Goal: Check status: Check status

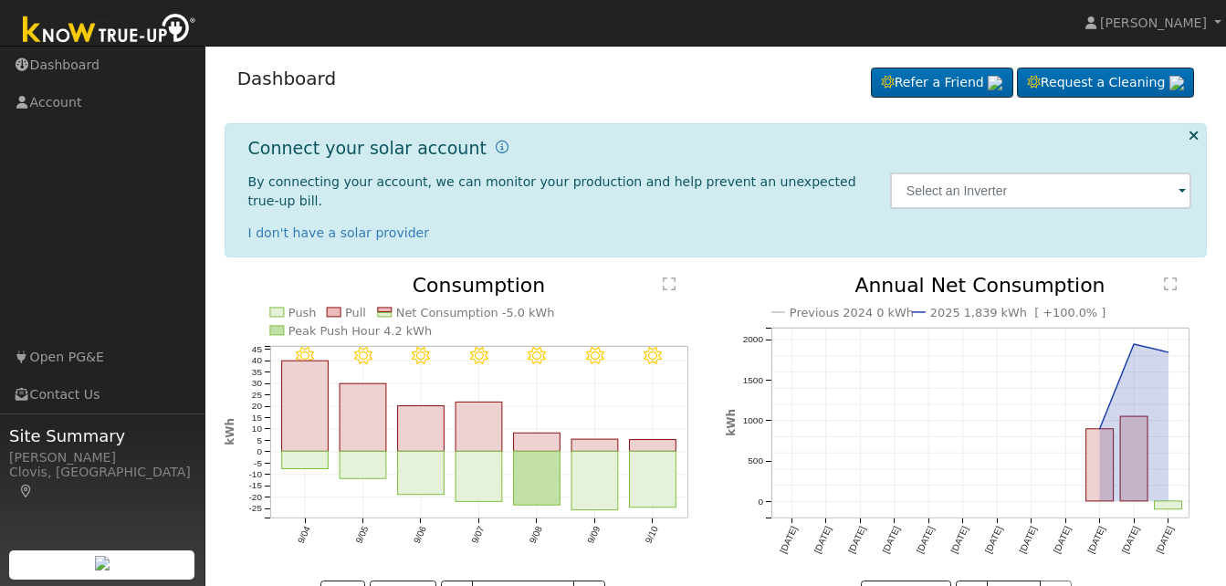
scroll to position [41, 0]
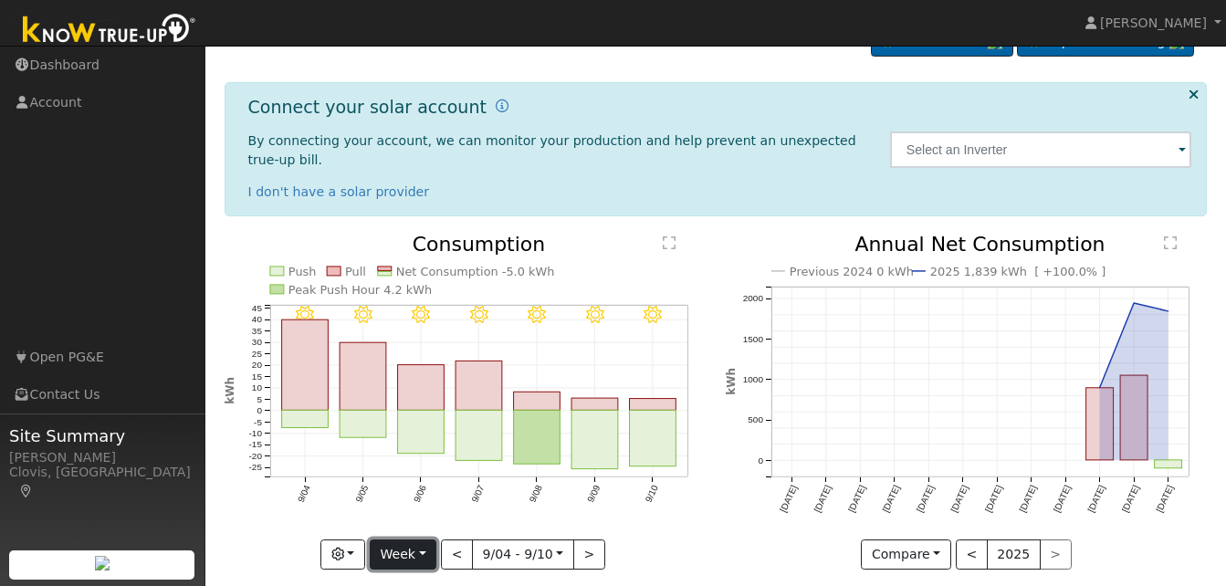
click at [426, 540] on button "Week" at bounding box center [403, 555] width 67 height 31
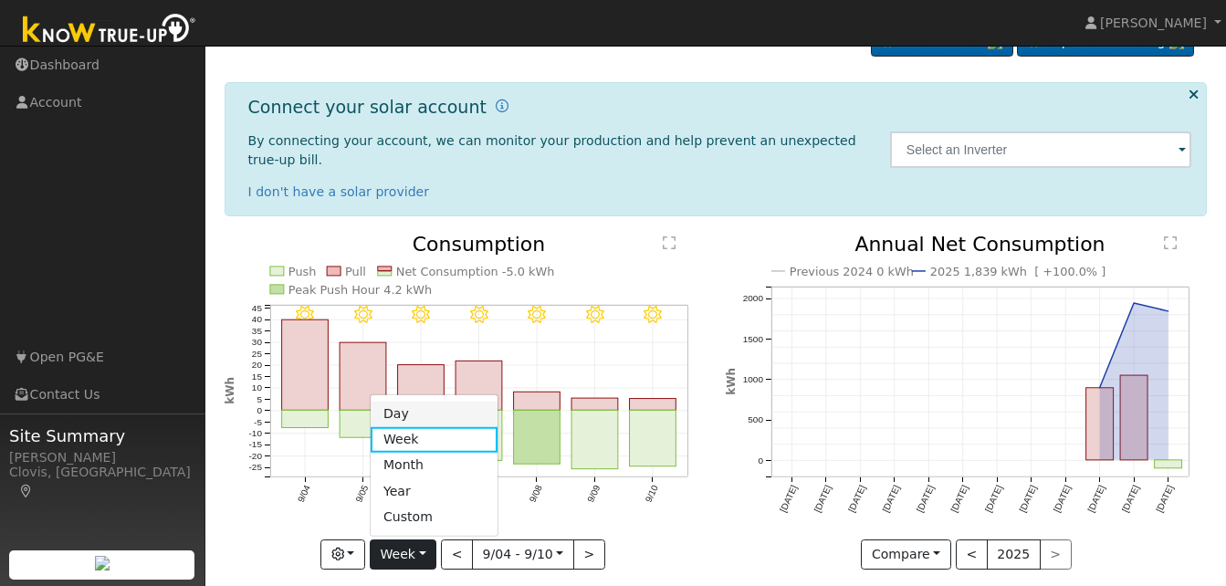
click at [418, 401] on link "Day" at bounding box center [434, 414] width 127 height 26
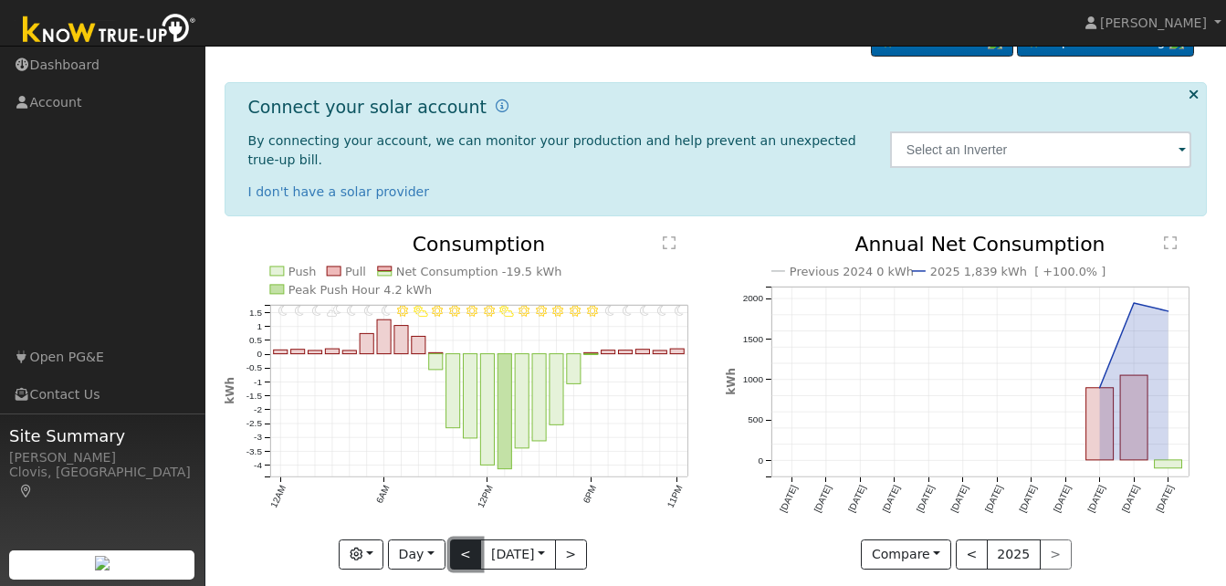
click at [460, 541] on button "<" at bounding box center [466, 555] width 32 height 31
click at [457, 540] on button "<" at bounding box center [466, 555] width 32 height 31
click at [458, 540] on button "<" at bounding box center [466, 555] width 32 height 31
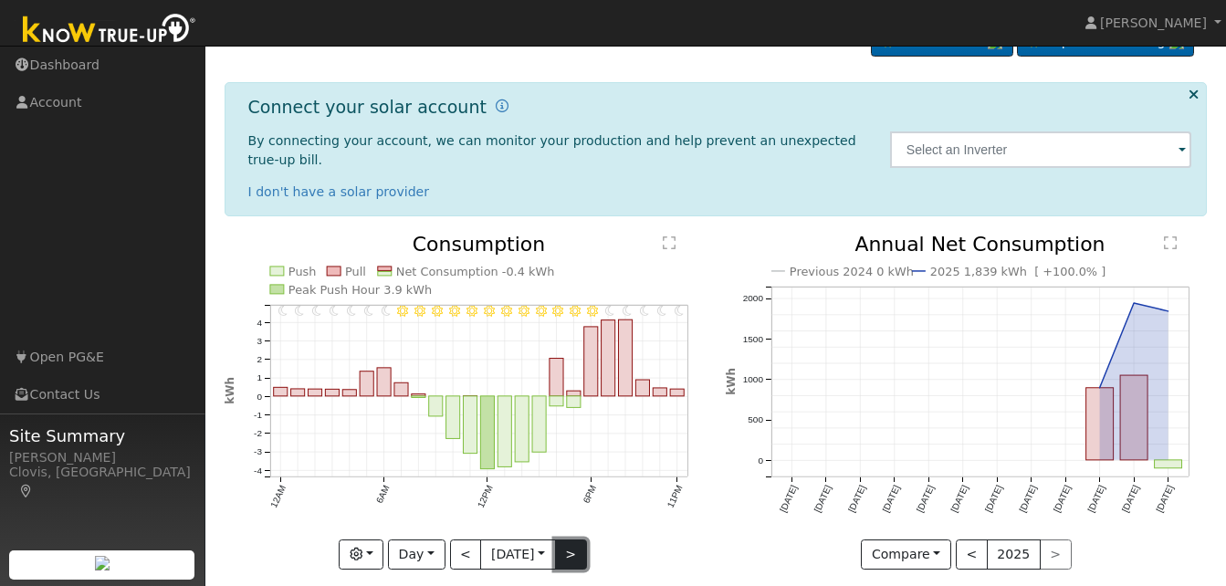
click at [570, 540] on button ">" at bounding box center [571, 555] width 32 height 31
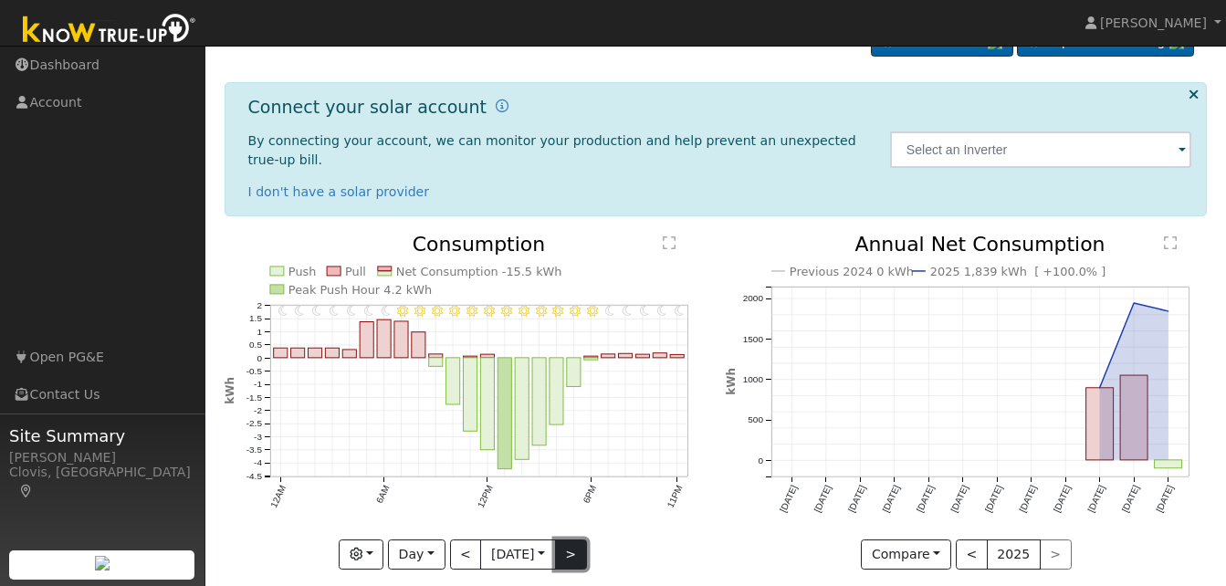
click at [570, 540] on button ">" at bounding box center [571, 555] width 32 height 31
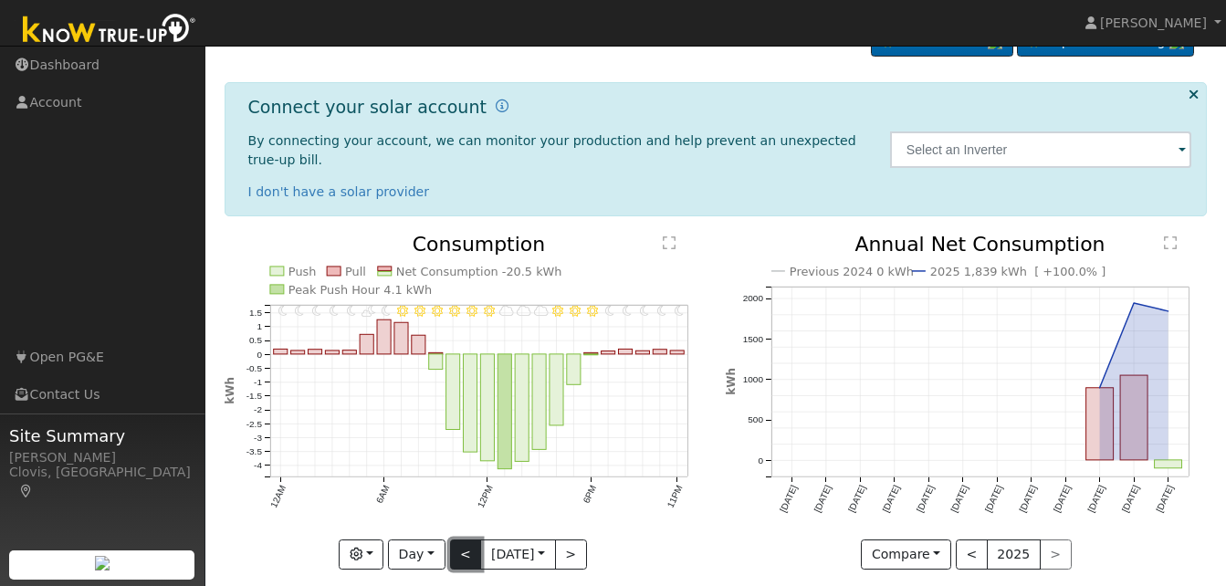
click at [457, 540] on button "<" at bounding box center [466, 555] width 32 height 31
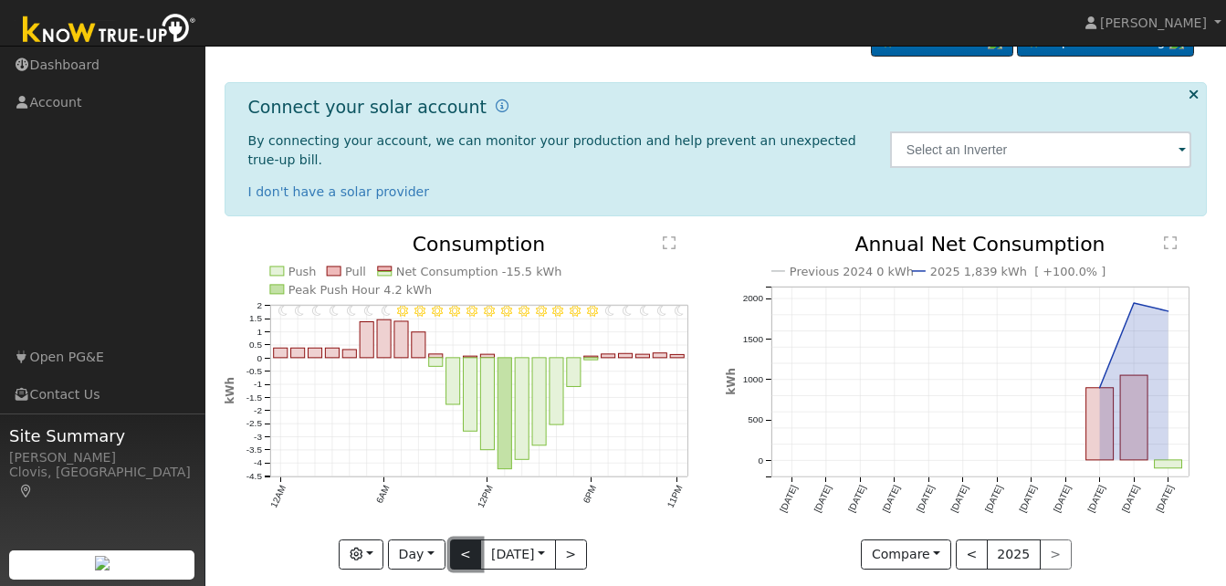
click at [457, 540] on button "<" at bounding box center [466, 555] width 32 height 31
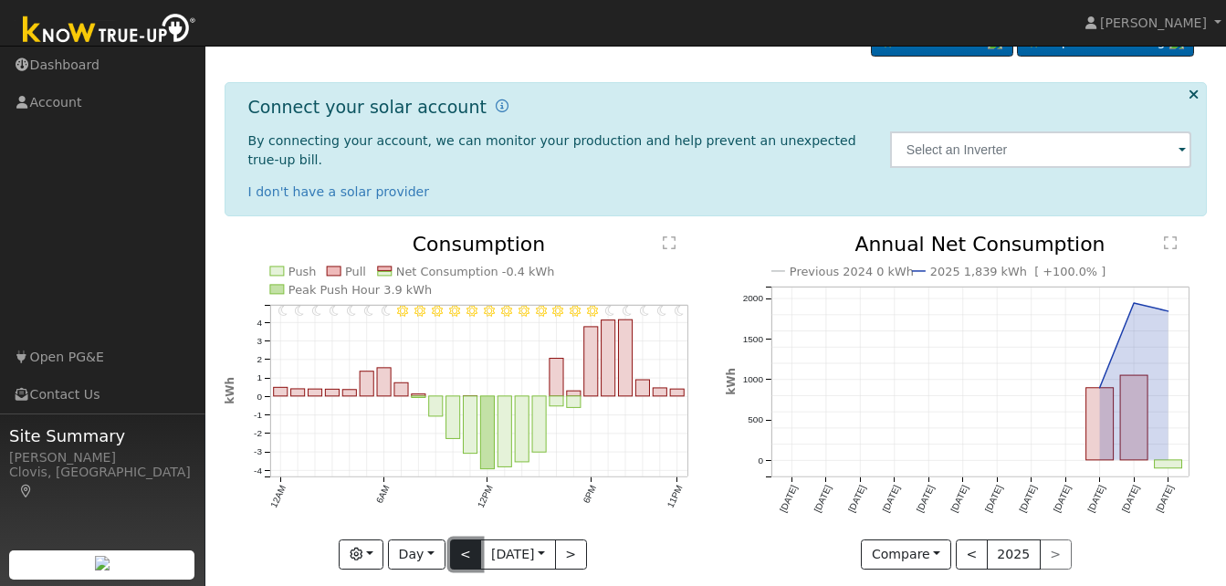
click at [457, 540] on button "<" at bounding box center [466, 555] width 32 height 31
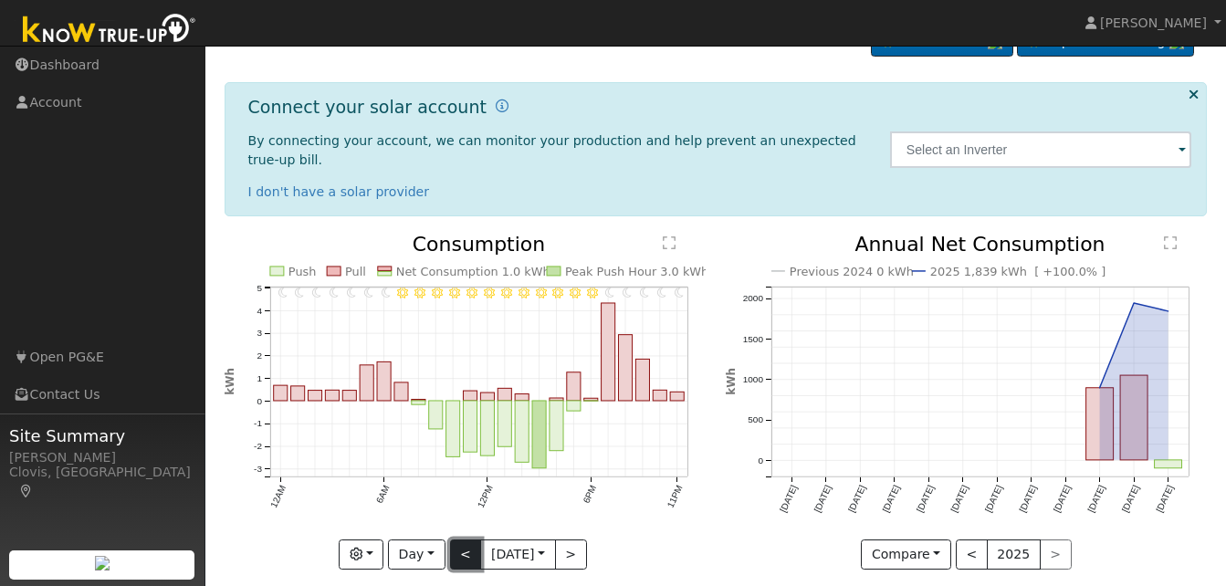
click at [457, 540] on button "<" at bounding box center [466, 555] width 32 height 31
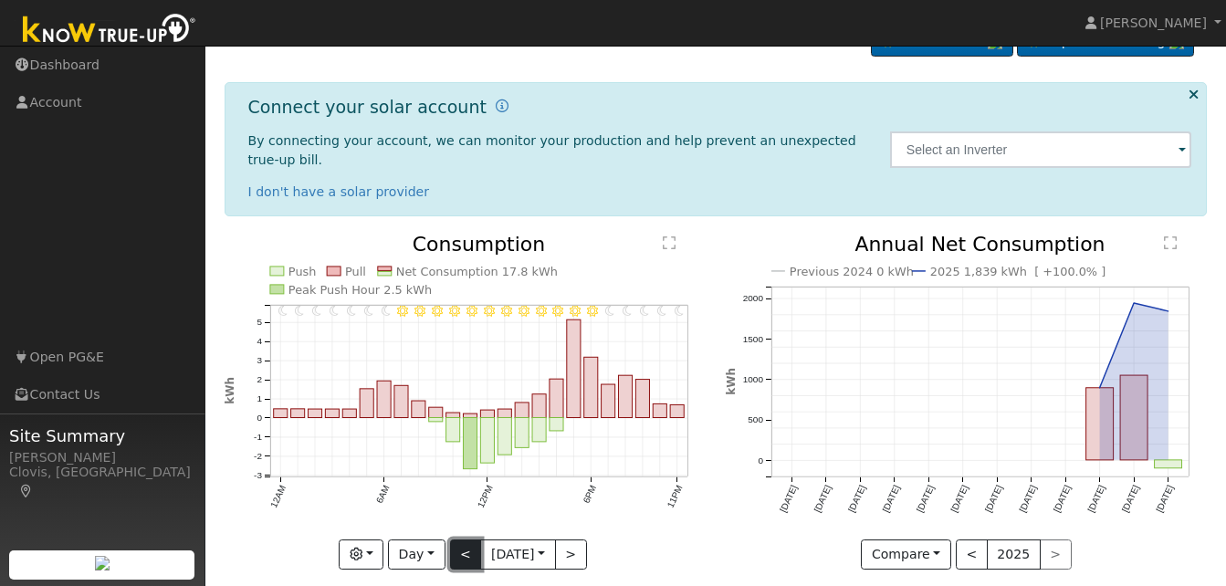
click at [457, 540] on button "<" at bounding box center [466, 555] width 32 height 31
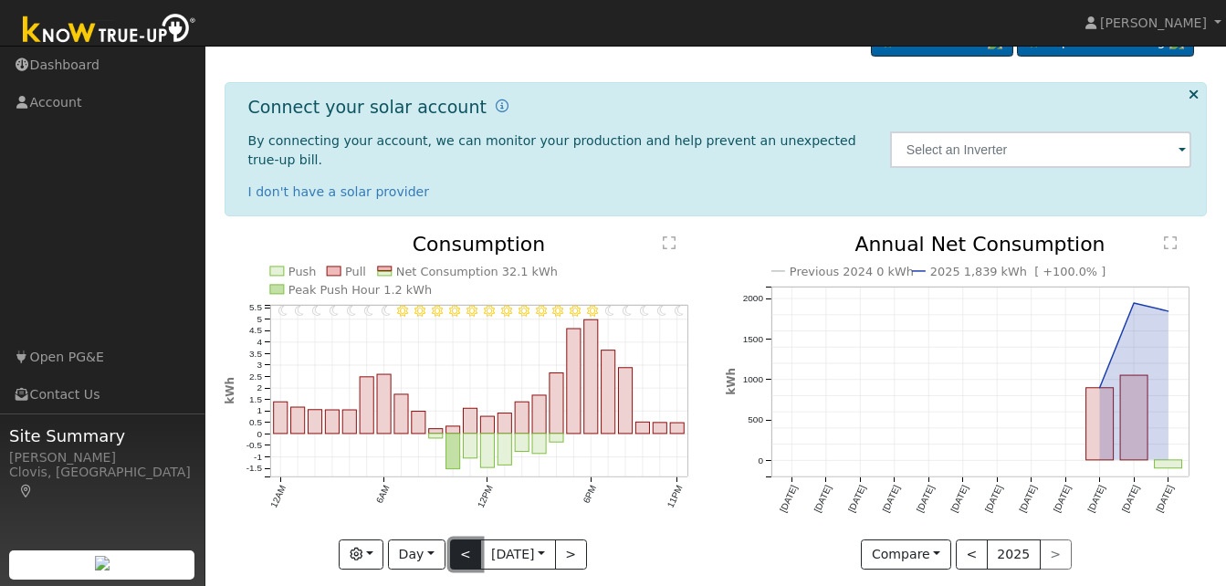
click at [457, 540] on button "<" at bounding box center [466, 555] width 32 height 31
type input "[DATE]"
